Goal: Task Accomplishment & Management: Complete application form

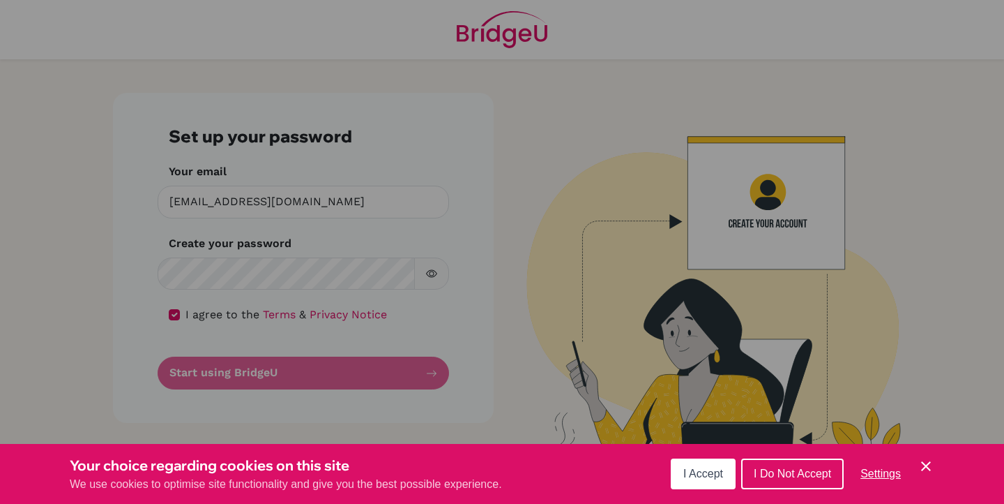
click at [716, 474] on span "I Accept" at bounding box center [703, 473] width 40 height 12
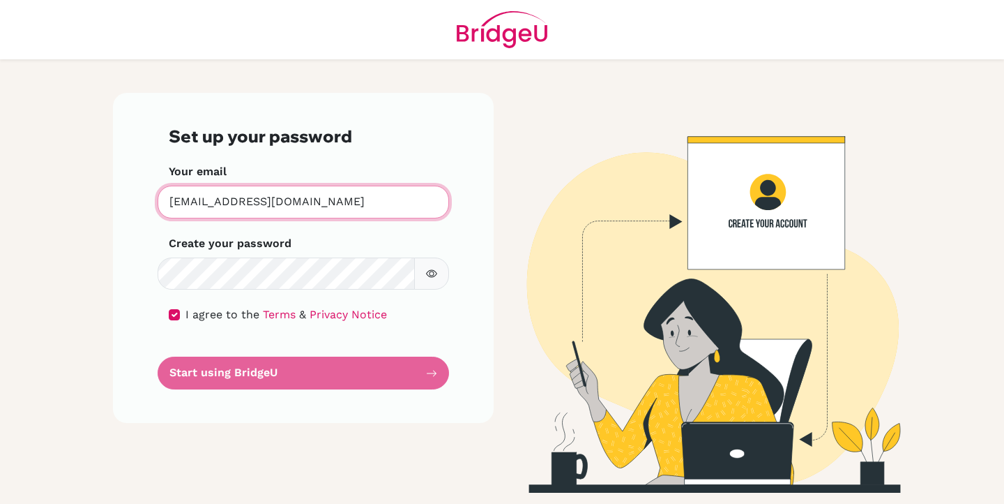
click at [388, 205] on input "[EMAIL_ADDRESS][DOMAIN_NAME]" at bounding box center [304, 202] width 292 height 33
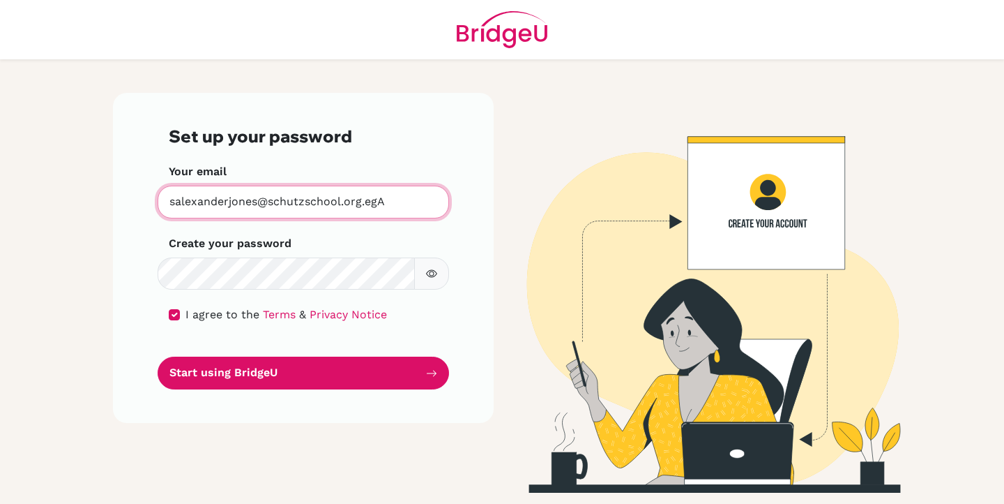
type input "[EMAIL_ADDRESS][DOMAIN_NAME]"
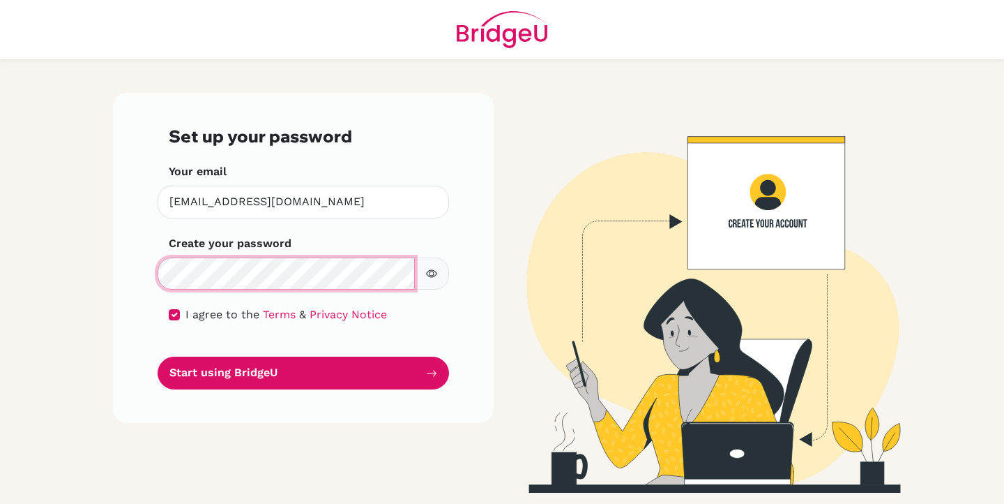
click at [130, 275] on div "Set up your password Your email salexanderjones@schutzschool.org.eg Invalid ema…" at bounding box center [303, 258] width 381 height 330
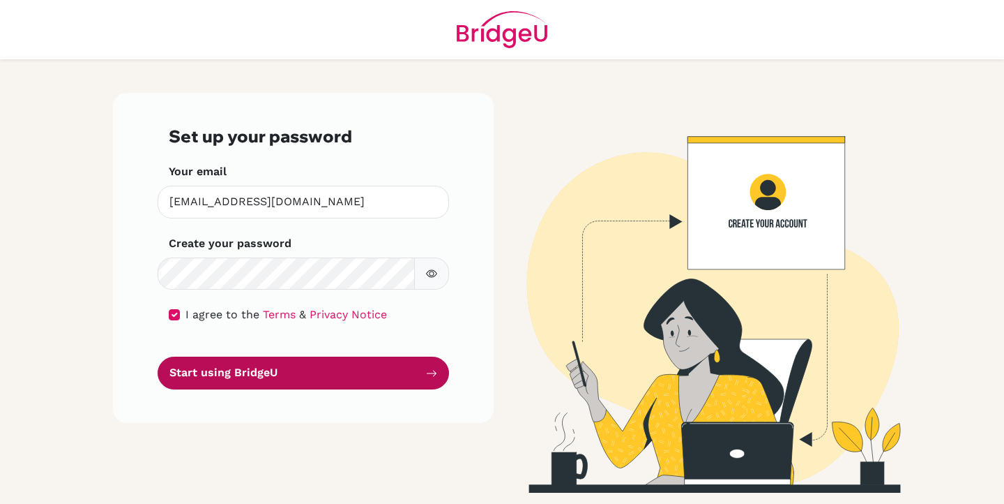
click at [230, 374] on button "Start using BridgeU" at bounding box center [304, 372] width 292 height 33
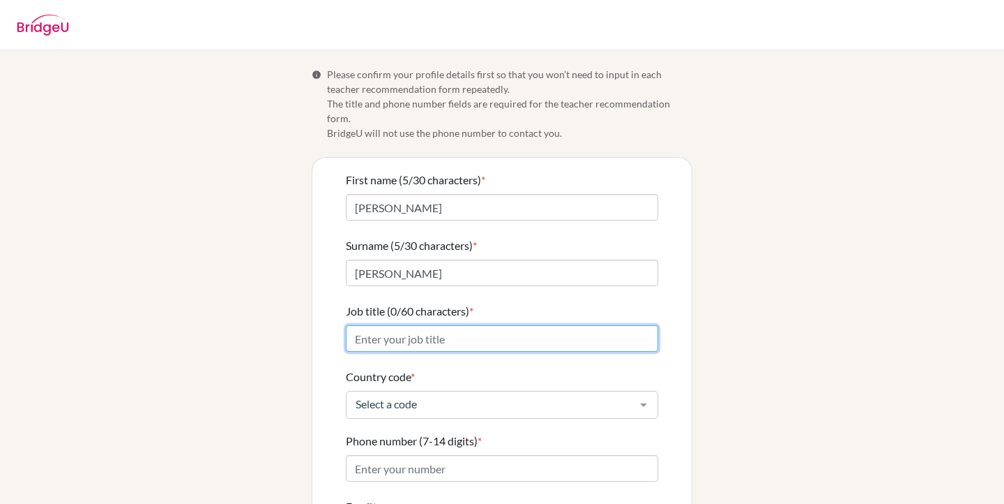
click at [477, 325] on input "Job title (0/60 characters) *" at bounding box center [502, 338] width 312 height 27
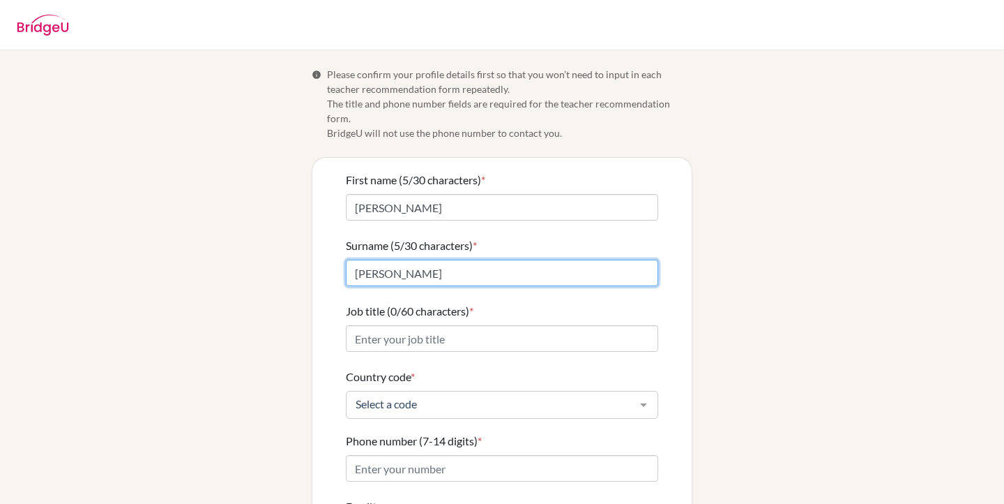
click at [351, 259] on input "[PERSON_NAME]" at bounding box center [502, 272] width 312 height 27
type input "[PERSON_NAME]"
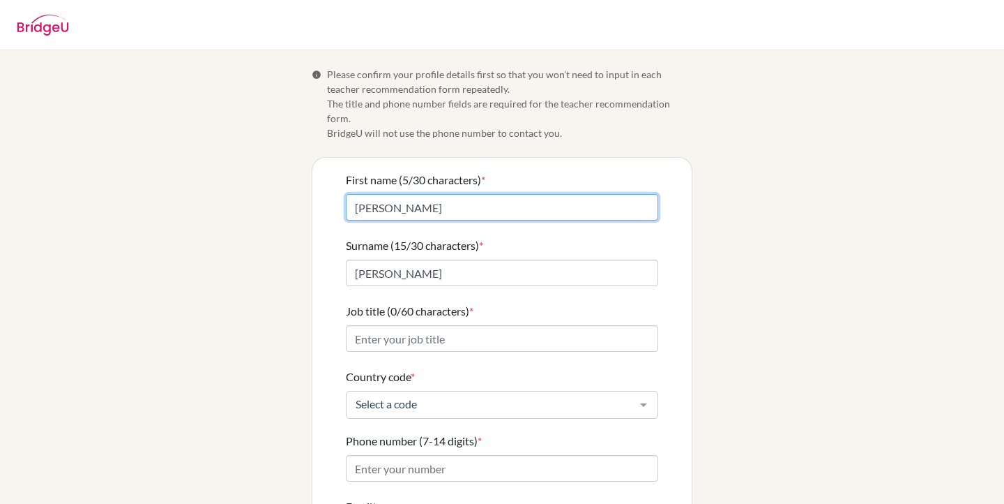
click at [387, 194] on input "[PERSON_NAME]" at bounding box center [502, 207] width 312 height 27
type input "[PERSON_NAME]"
click at [264, 276] on div "Info Please confirm your profile details first so that you won’t need to input …" at bounding box center [502, 344] width 795 height 554
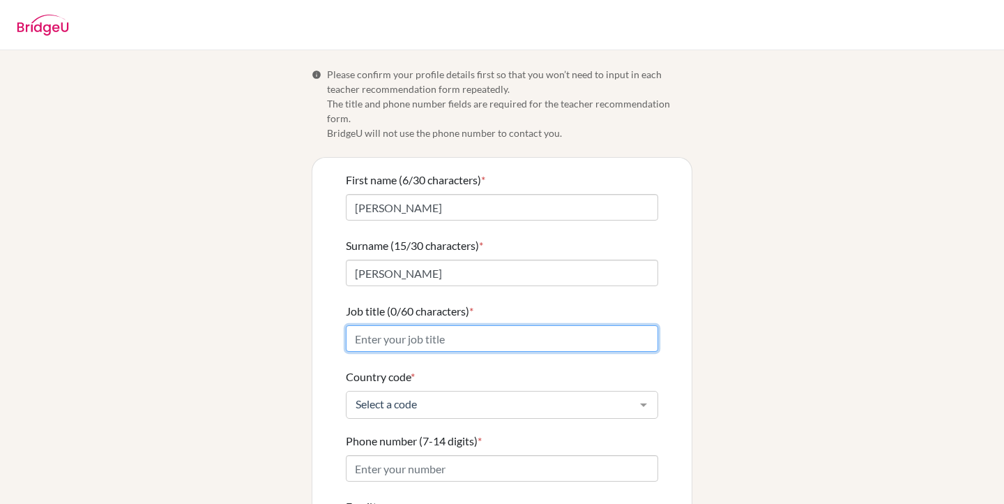
click at [405, 326] on input "Job title (0/60 characters) *" at bounding box center [502, 338] width 312 height 27
type input "AP Science and Maths Teacher"
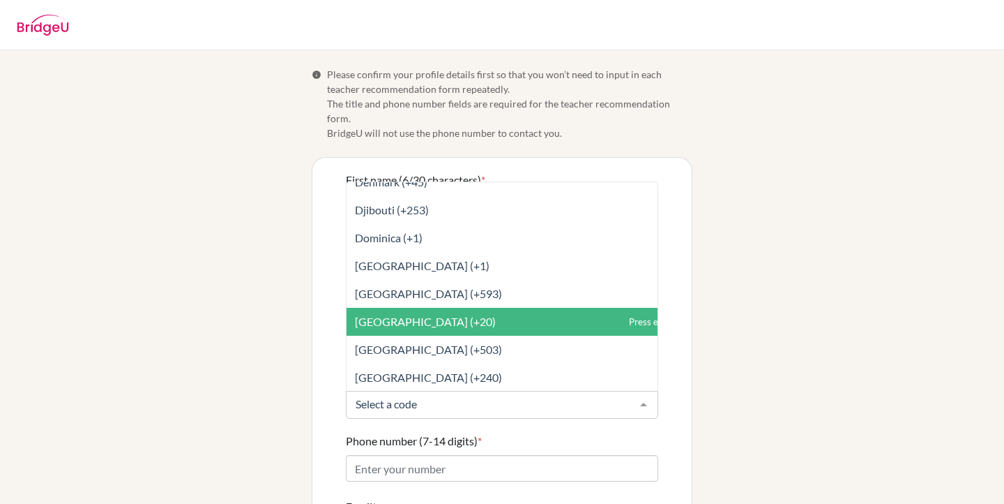
scroll to position [1633, 0]
click at [422, 311] on span "[GEOGRAPHIC_DATA] (+20)" at bounding box center [533, 321] width 373 height 28
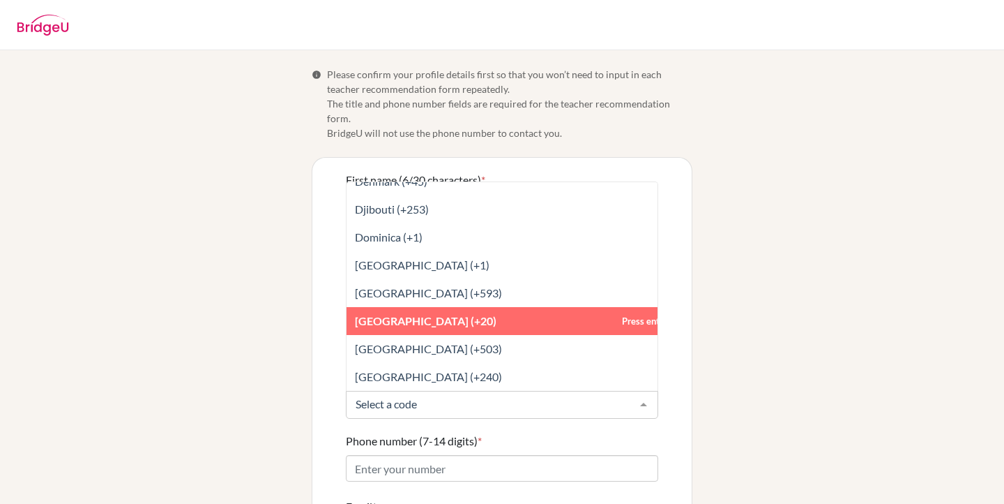
click at [444, 309] on span "[GEOGRAPHIC_DATA] (+20)" at bounding box center [533, 321] width 373 height 28
click at [552, 307] on span "[GEOGRAPHIC_DATA] (+20)" at bounding box center [533, 321] width 373 height 28
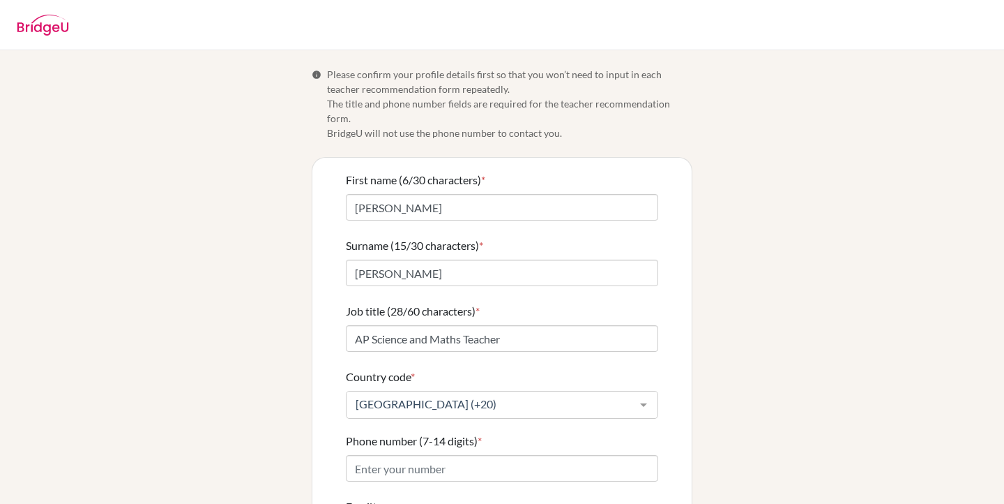
click at [638, 391] on div at bounding box center [644, 404] width 28 height 27
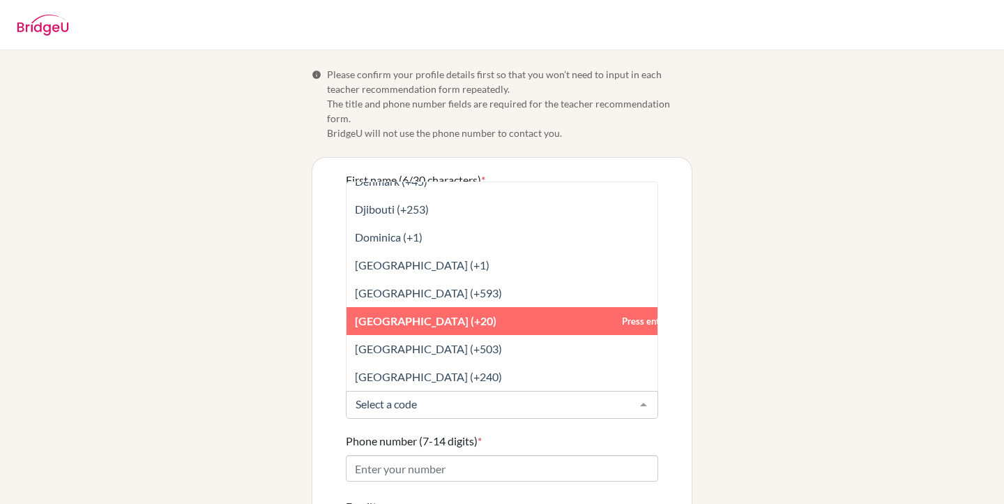
click at [531, 312] on span "[GEOGRAPHIC_DATA] (+20)" at bounding box center [533, 321] width 373 height 28
click at [460, 457] on input "Phone number (7-14 digits) *" at bounding box center [502, 468] width 312 height 27
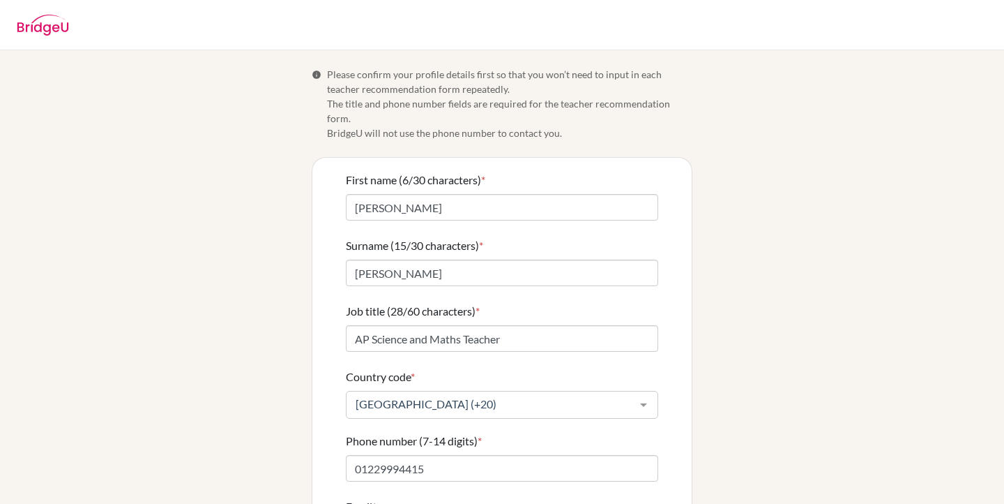
click at [748, 377] on div "Info Please confirm your profile details first so that you won’t need to input …" at bounding box center [502, 344] width 795 height 554
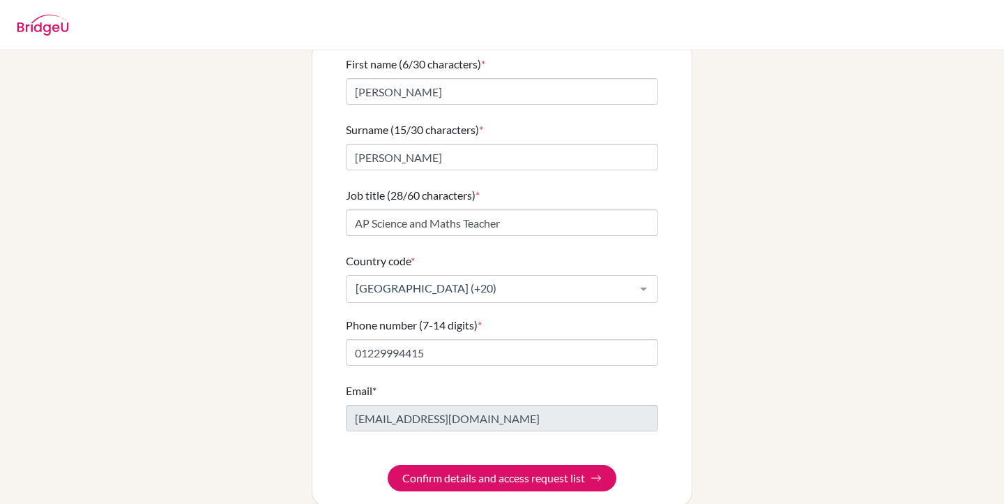
scroll to position [120, 0]
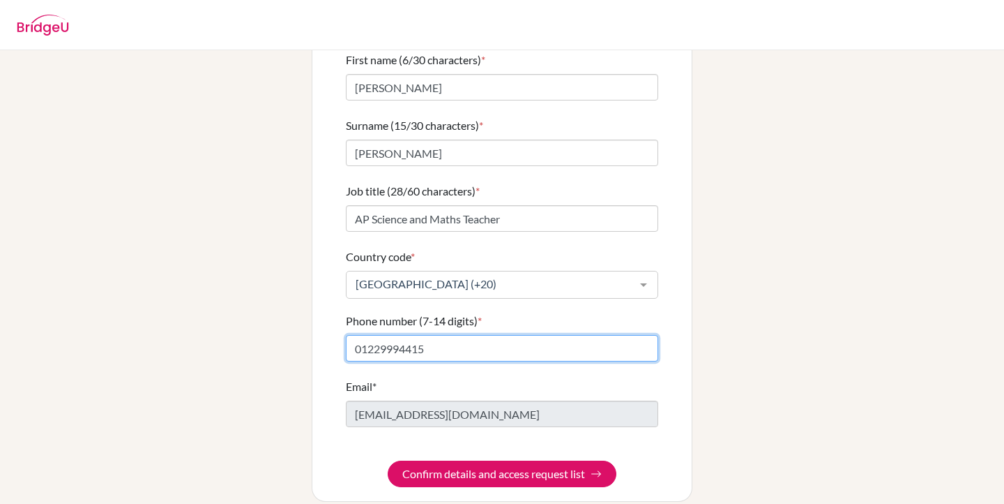
click at [358, 335] on input "01229994415" at bounding box center [502, 348] width 312 height 27
type input "1229994415"
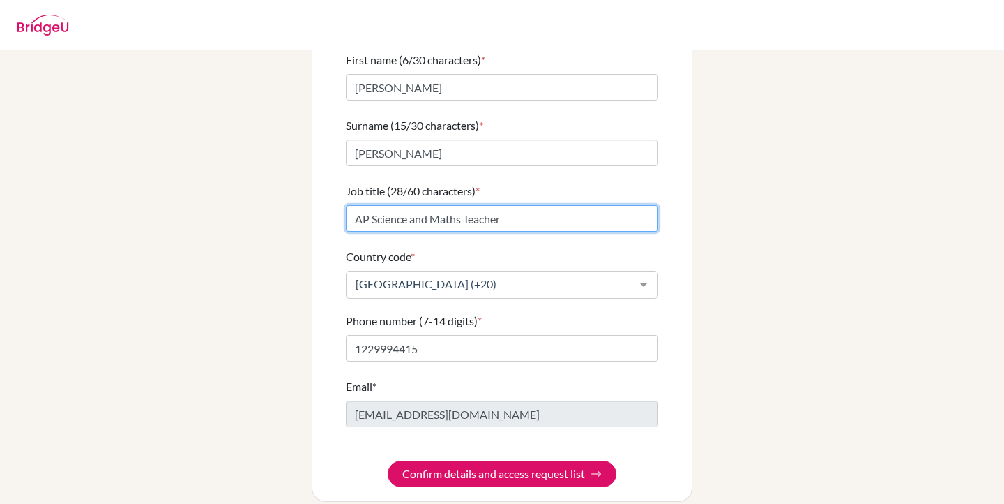
click at [457, 205] on input "AP Science and Maths Teacher" at bounding box center [502, 218] width 312 height 27
click at [428, 205] on input "AP Science and Mathematics Teacher" at bounding box center [502, 218] width 312 height 27
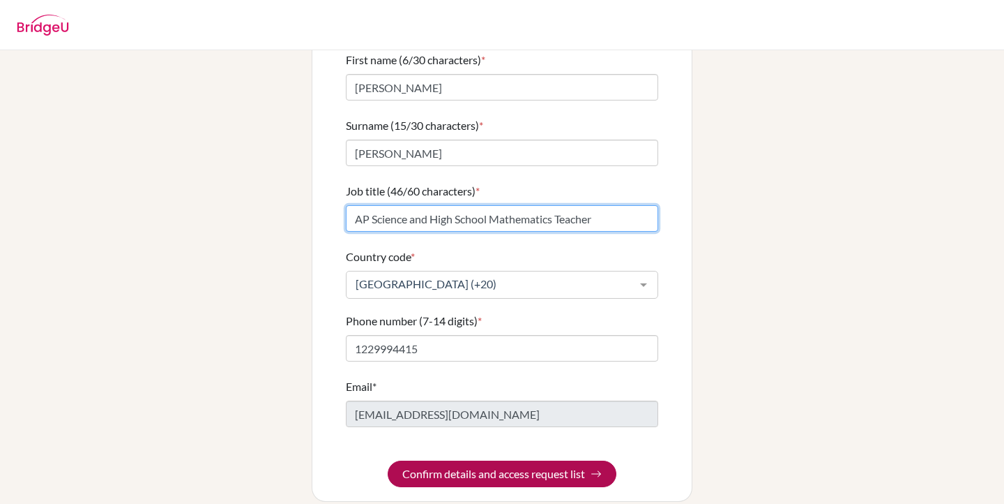
type input "AP Science and High School Mathematics Teacher"
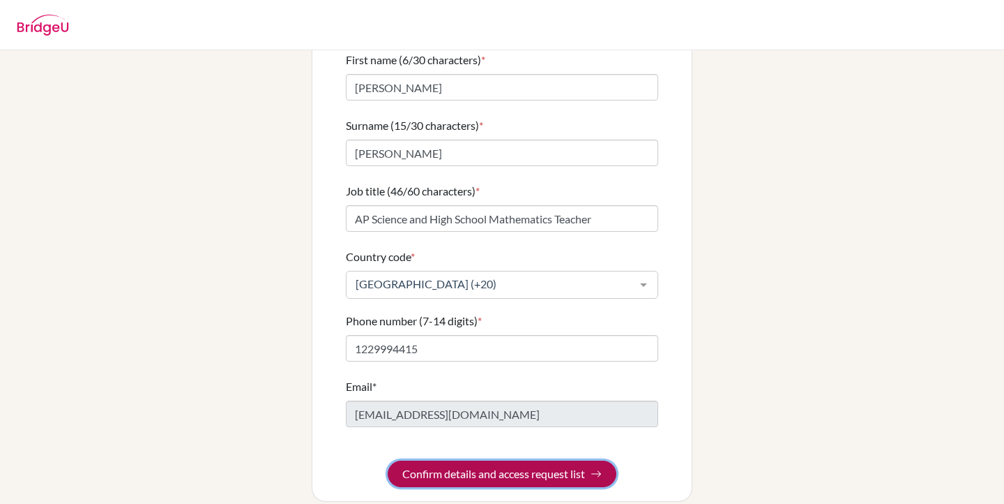
click at [476, 460] on button "Confirm details and access request list" at bounding box center [502, 473] width 229 height 27
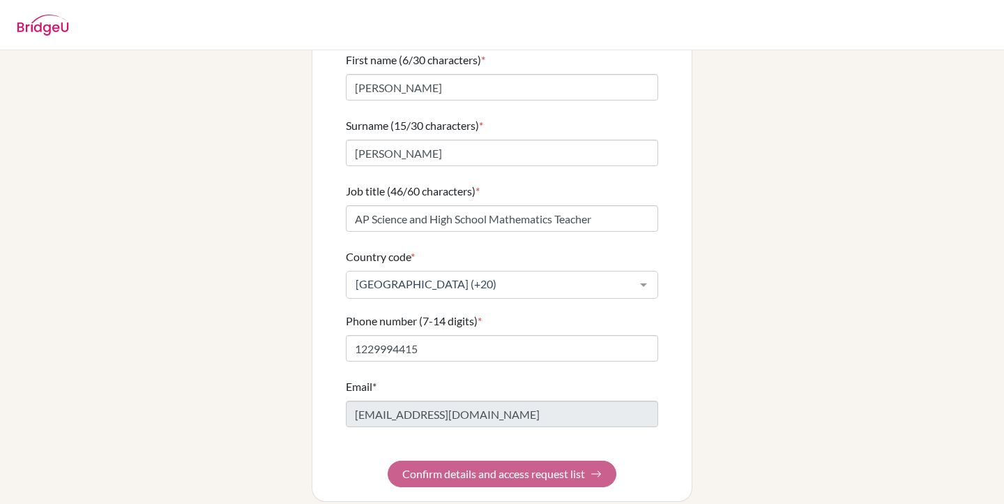
scroll to position [0, 0]
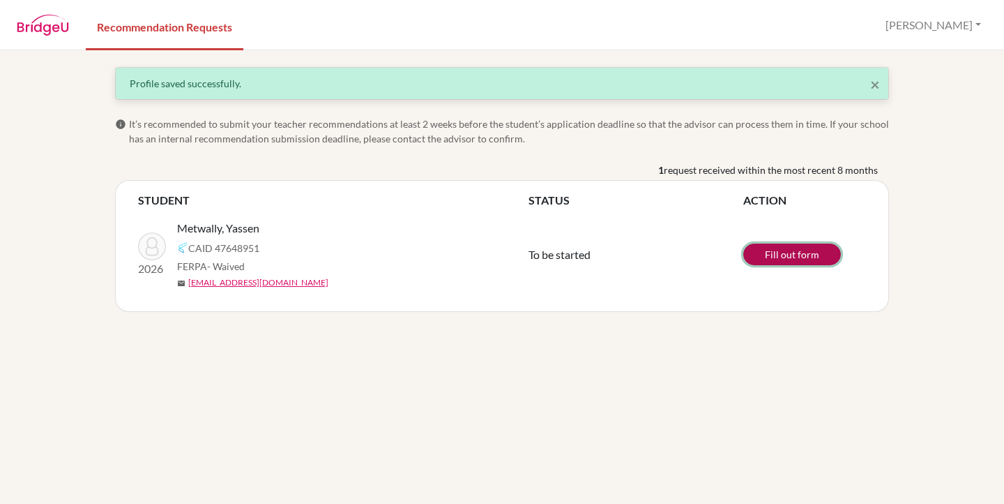
click at [775, 255] on link "Fill out form" at bounding box center [792, 254] width 98 height 22
